Goal: Information Seeking & Learning: Learn about a topic

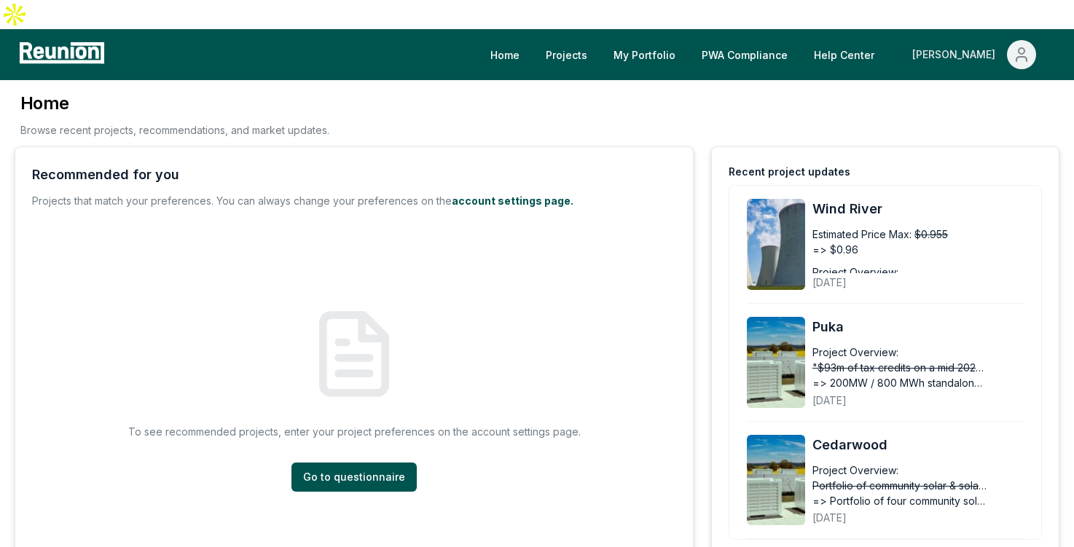
click at [1008, 40] on button "[PERSON_NAME]" at bounding box center [974, 54] width 147 height 29
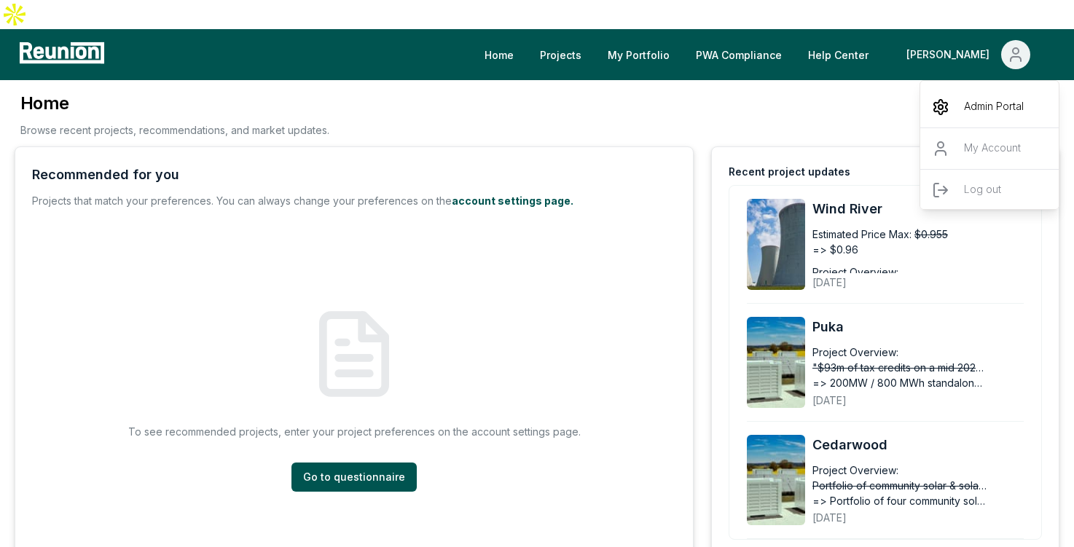
click at [995, 98] on p "Admin Portal" at bounding box center [994, 106] width 60 height 17
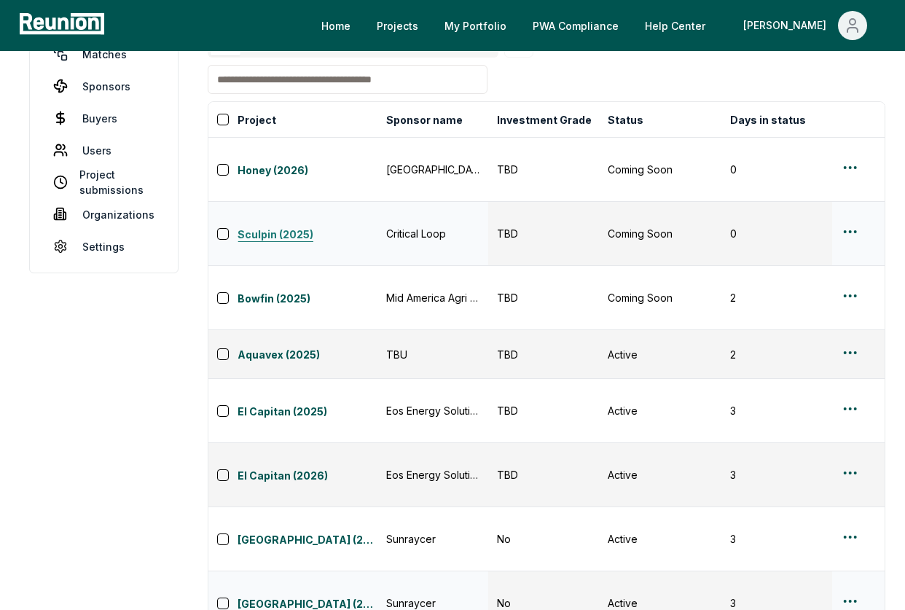
scroll to position [74, 0]
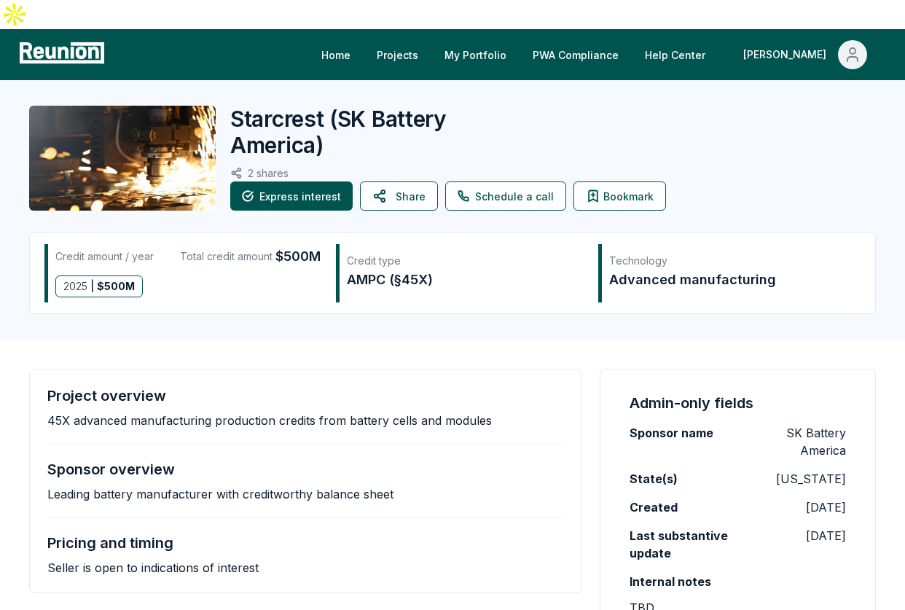
click at [4, 292] on div "Starcrest ( SK Battery America ) 2 shares Express interest Share Schedule a cal…" at bounding box center [452, 209] width 905 height 259
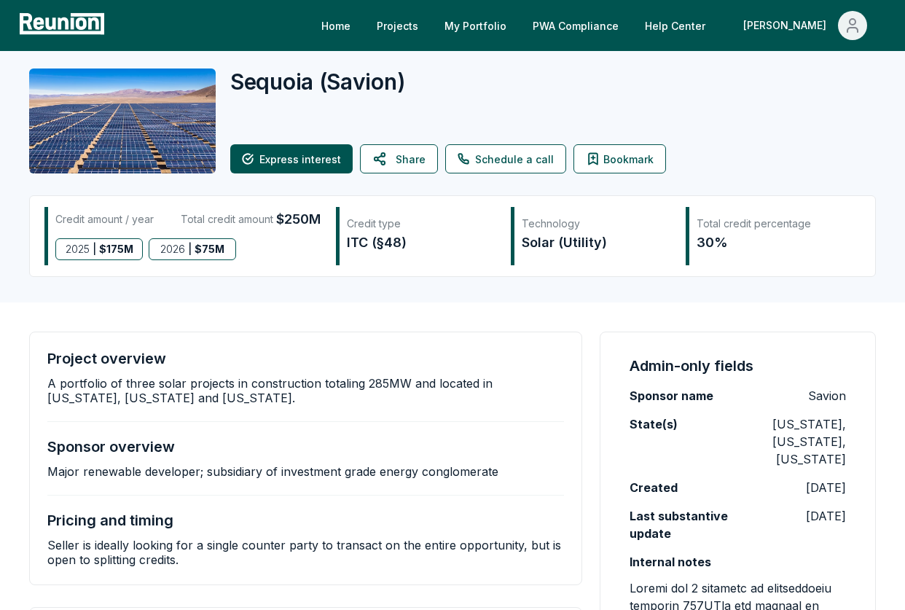
scroll to position [21, 0]
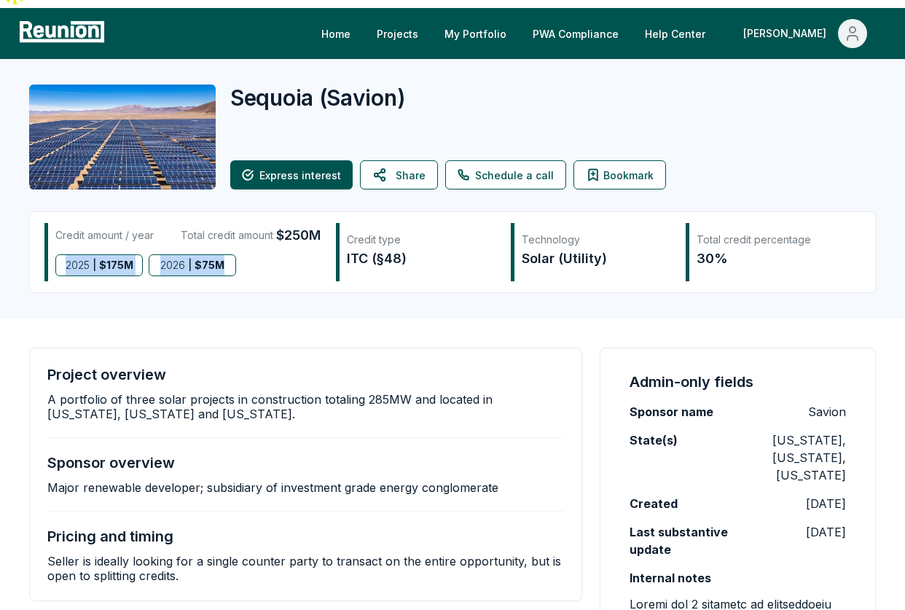
drag, startPoint x: 58, startPoint y: 235, endPoint x: 243, endPoint y: 232, distance: 185.8
click at [243, 254] on div "2025 | $ 175M 2026 | $ 75M" at bounding box center [187, 265] width 265 height 22
copy div "2025 | $ 175M 2026 | $ 75M"
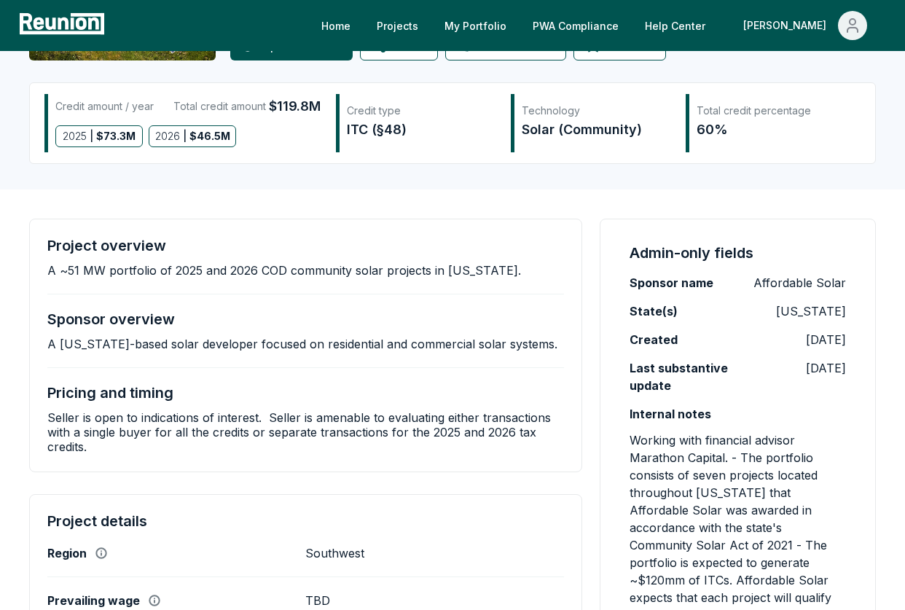
scroll to position [60, 0]
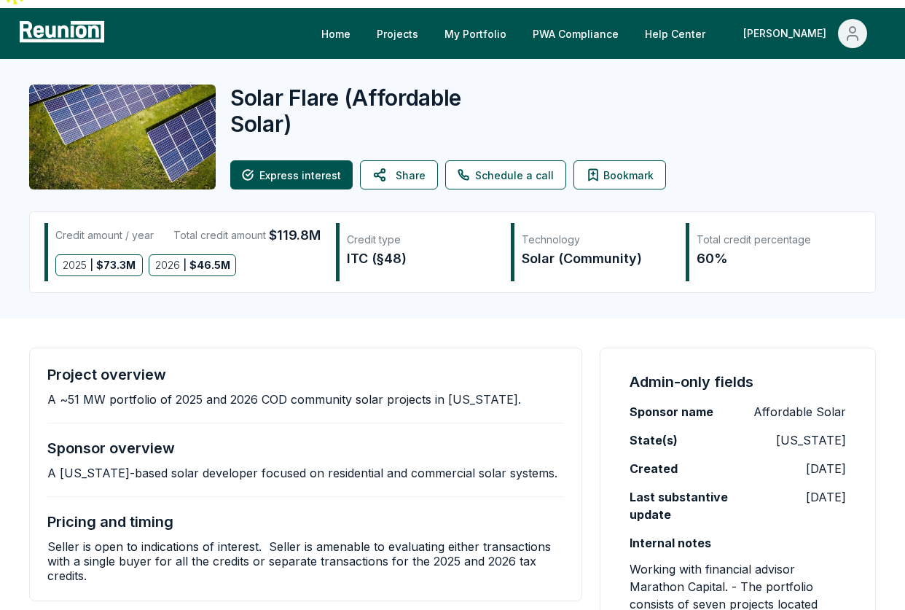
scroll to position [0, 0]
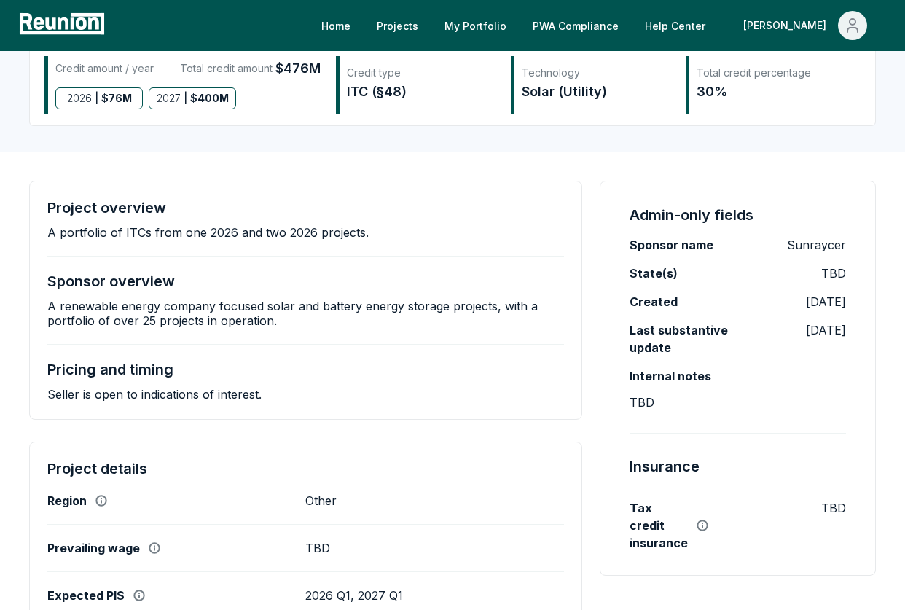
scroll to position [201, 0]
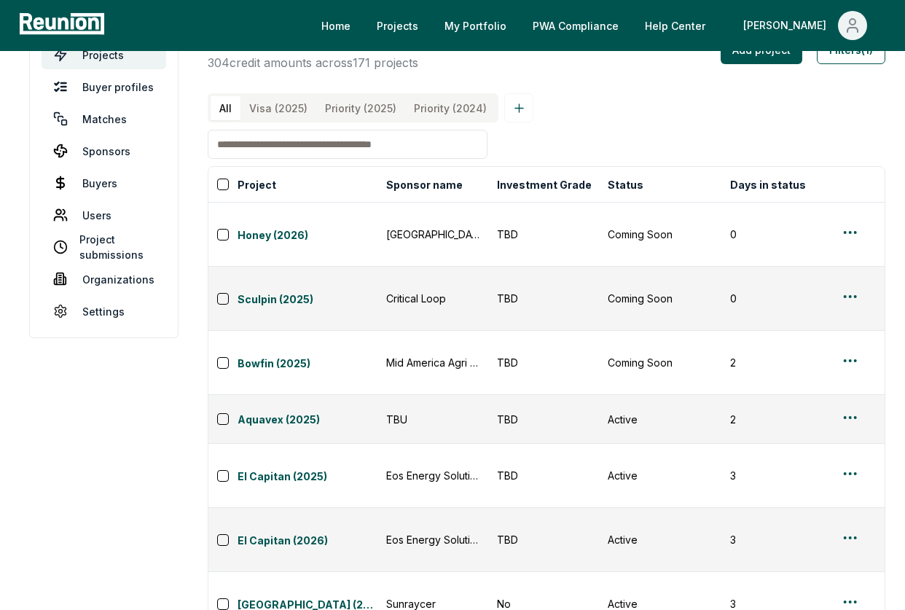
scroll to position [74, 0]
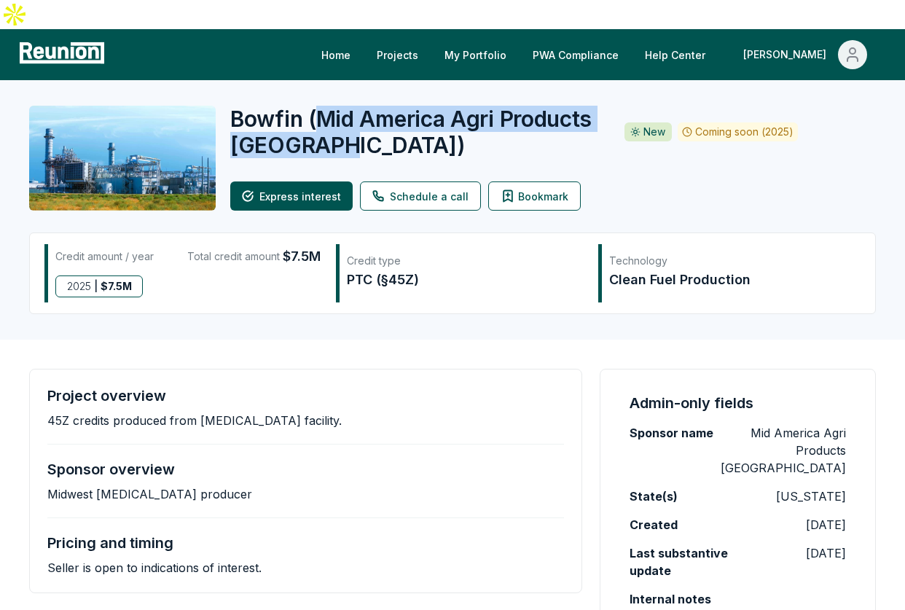
drag, startPoint x: 324, startPoint y: 89, endPoint x: 439, endPoint y: 115, distance: 118.1
click at [439, 115] on span "( Mid America Agri Products Wheatland )" at bounding box center [410, 132] width 361 height 52
copy span "Mid America Agri Products Wheatland"
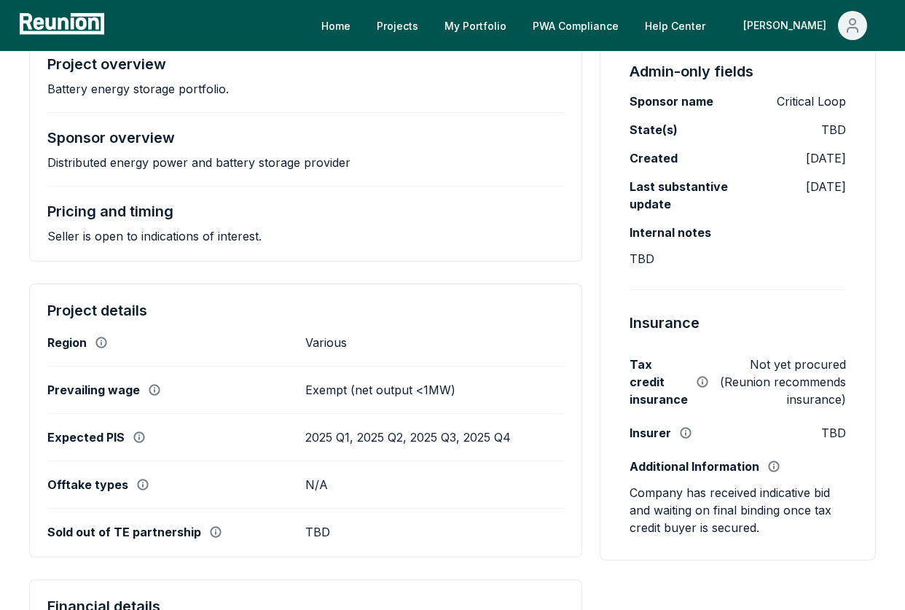
scroll to position [333, 0]
